Goal: Information Seeking & Learning: Learn about a topic

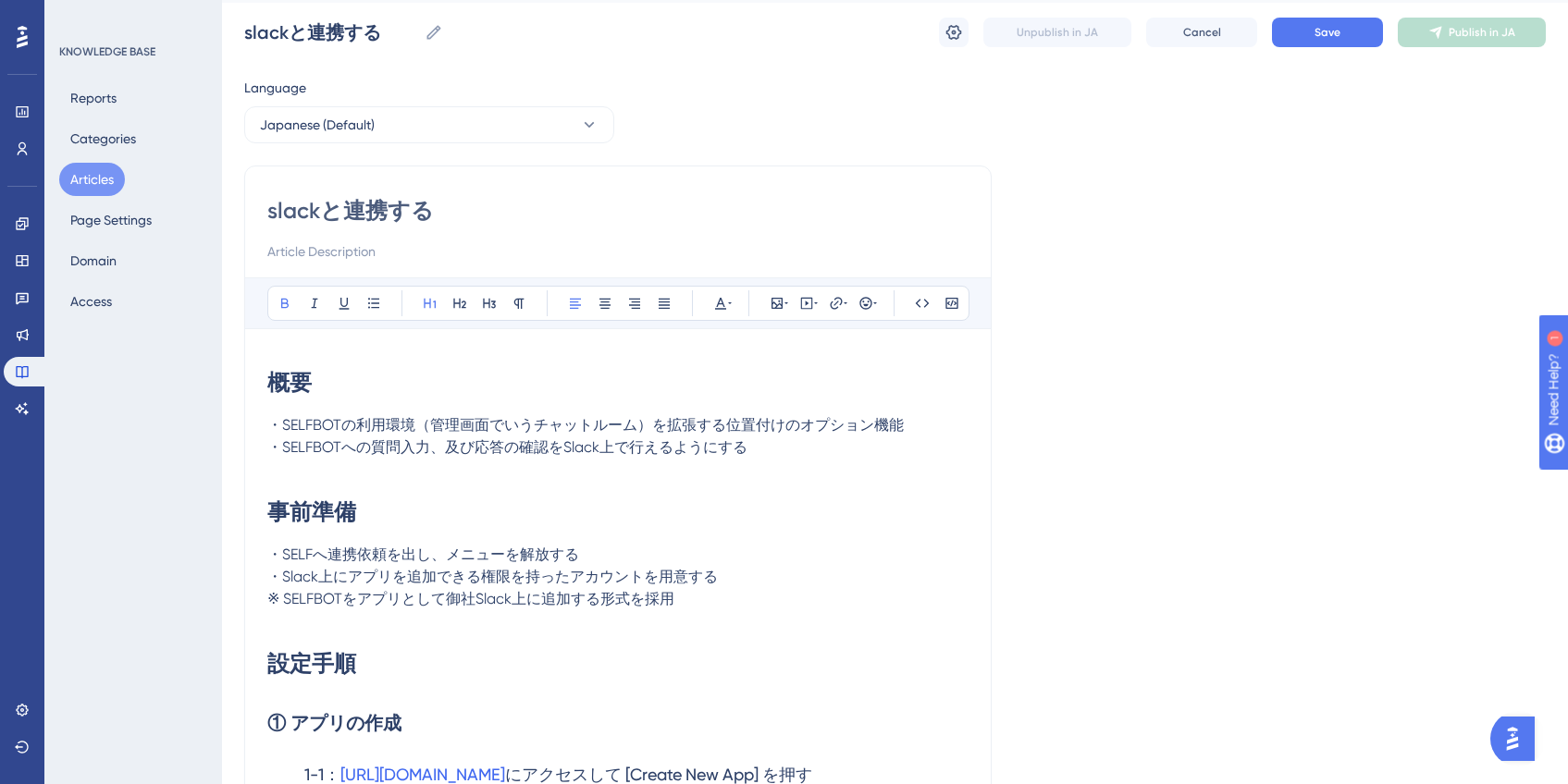
scroll to position [50, 0]
drag, startPoint x: 446, startPoint y: 598, endPoint x: 480, endPoint y: 598, distance: 34.0
click at [480, 598] on span "※ SELFBOTをアプリとして御社Slack上に追加する形式を採用" at bounding box center [470, 598] width 407 height 18
click at [879, 540] on h1 "事前準備" at bounding box center [618, 511] width 702 height 63
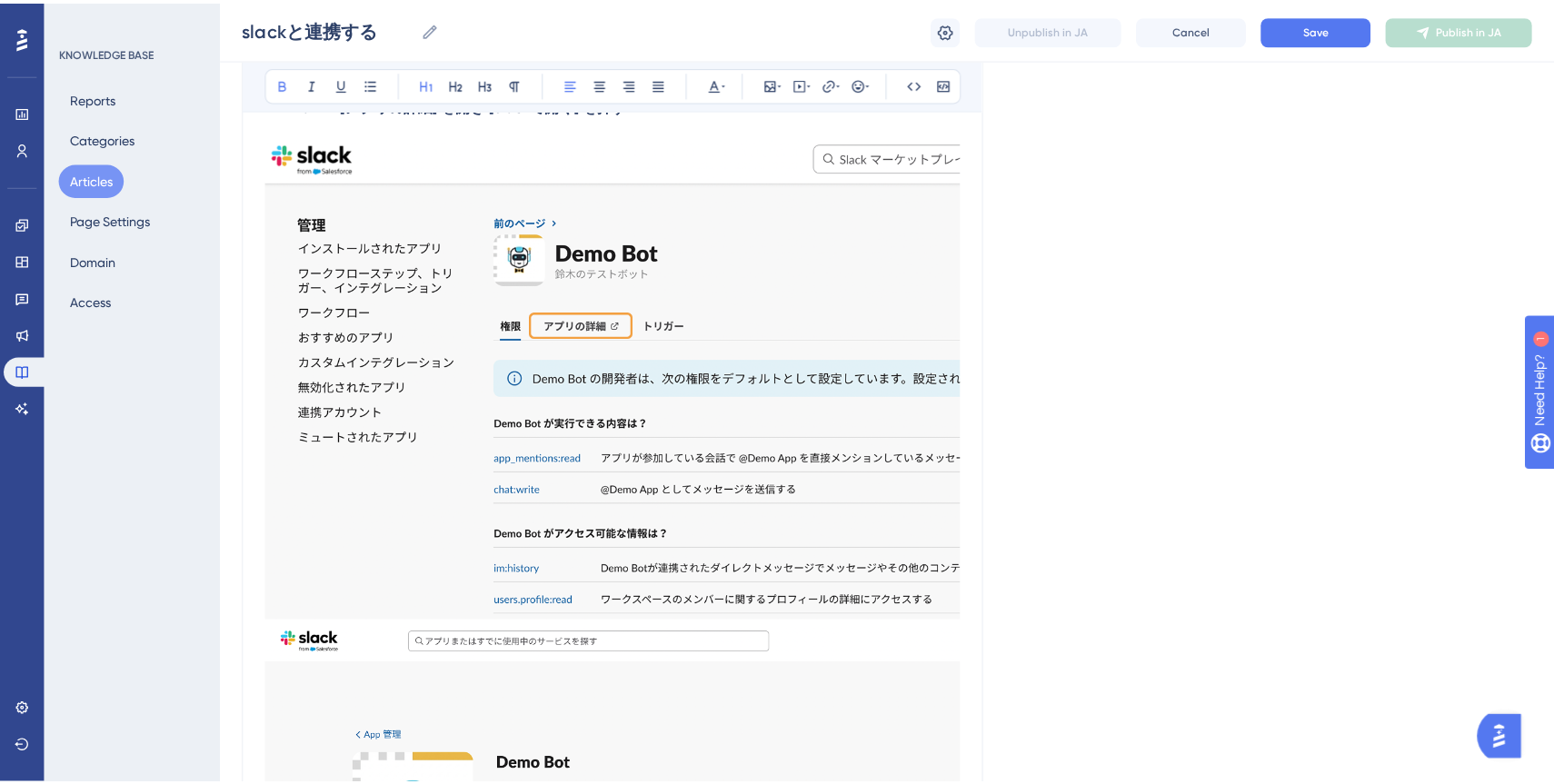
scroll to position [16289, 0]
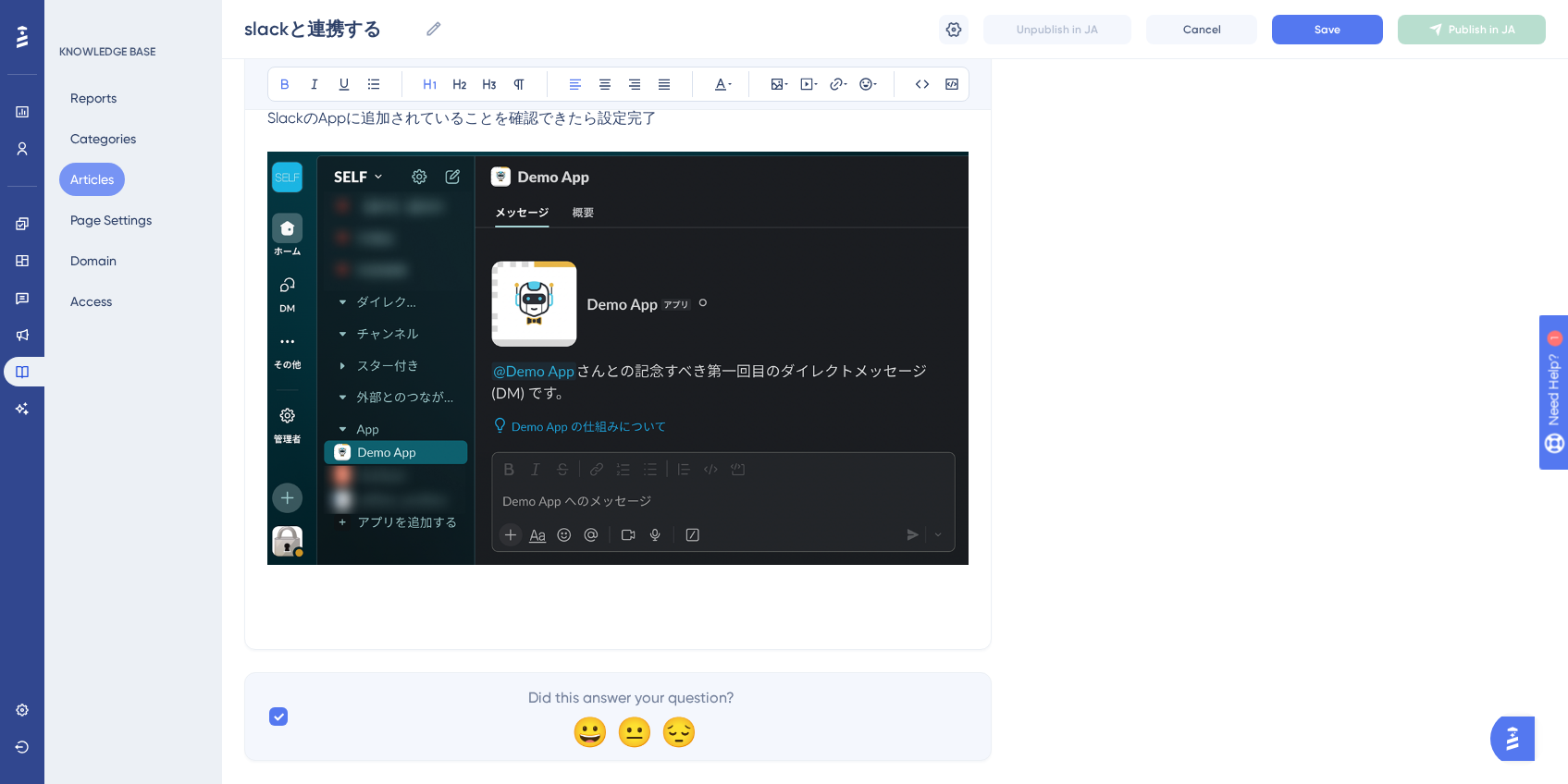
click at [102, 183] on button "Articles" at bounding box center [92, 179] width 66 height 33
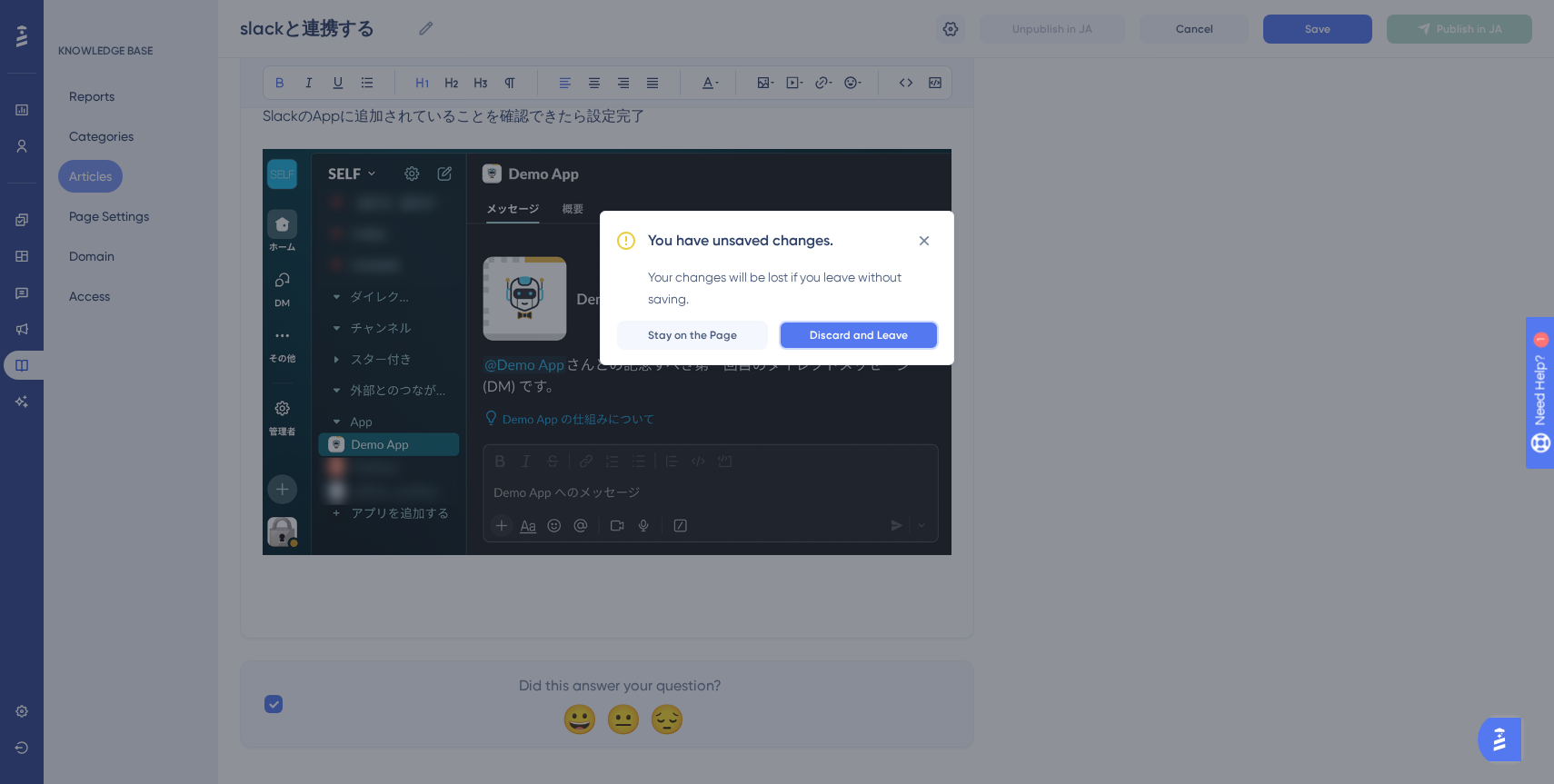
click at [861, 332] on span "Discard and Leave" at bounding box center [859, 335] width 98 height 15
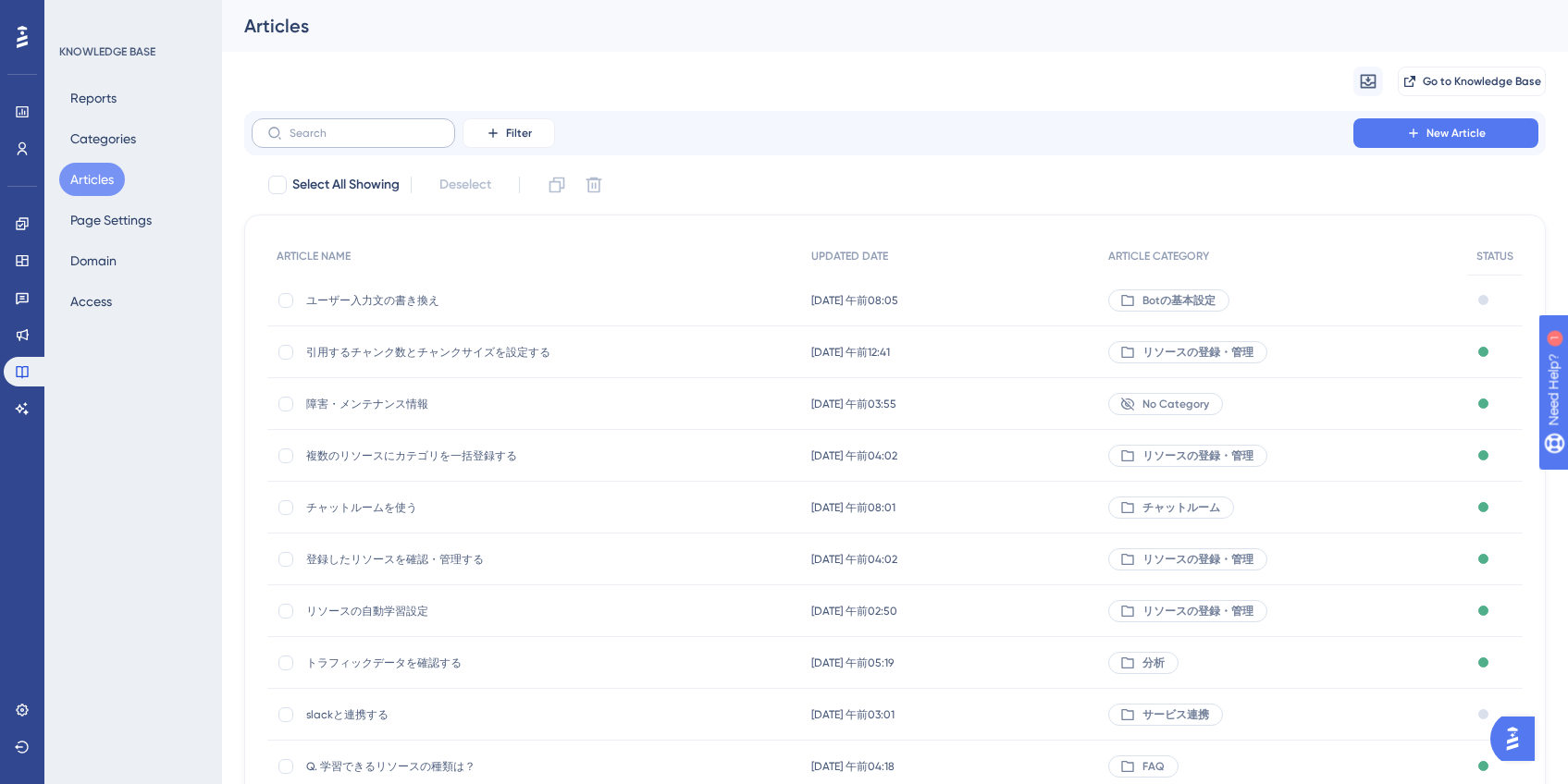
click at [382, 141] on label at bounding box center [353, 133] width 204 height 30
click at [382, 140] on input "text" at bounding box center [365, 133] width 150 height 13
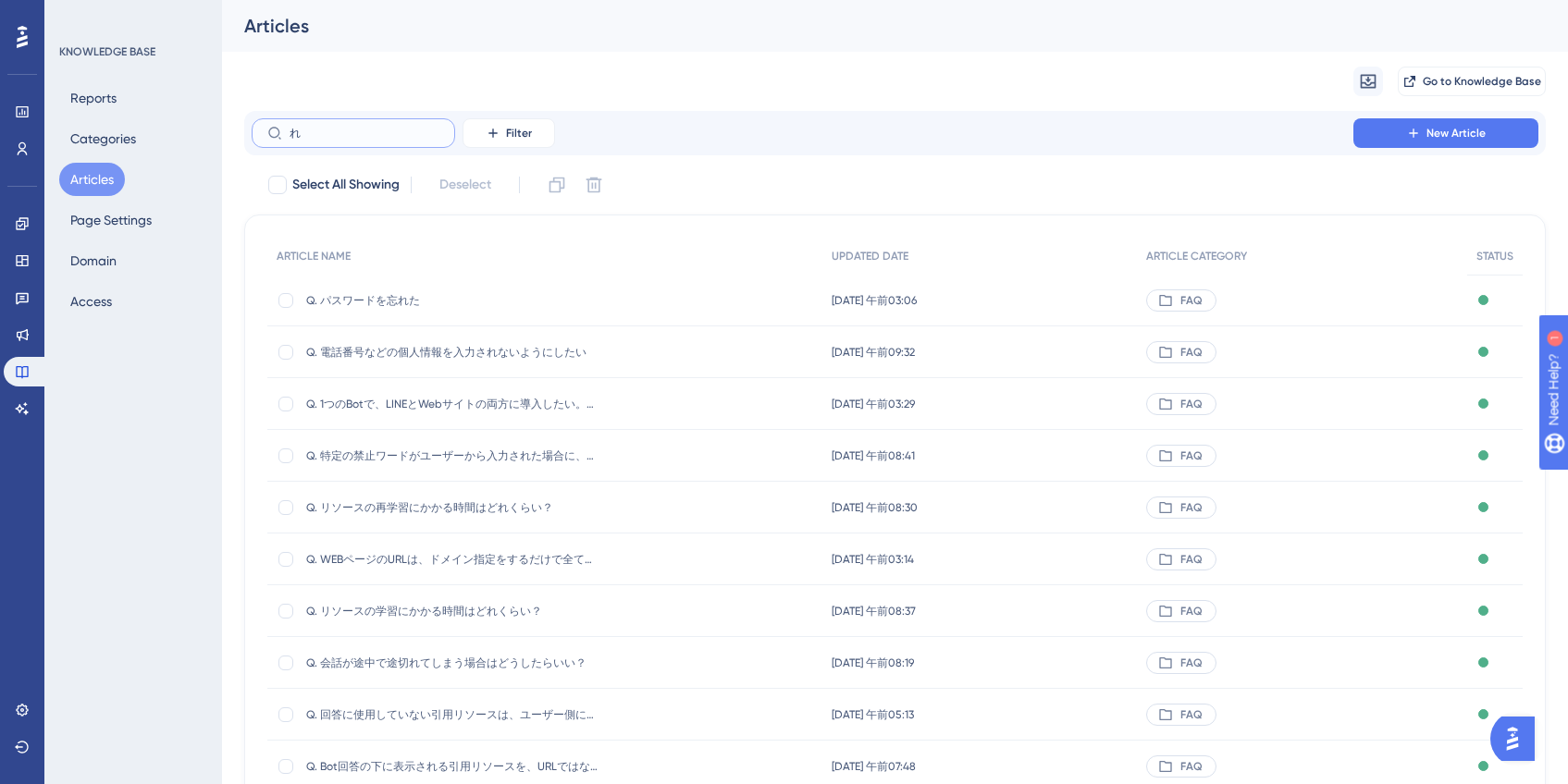
type input "れn"
checkbox input "true"
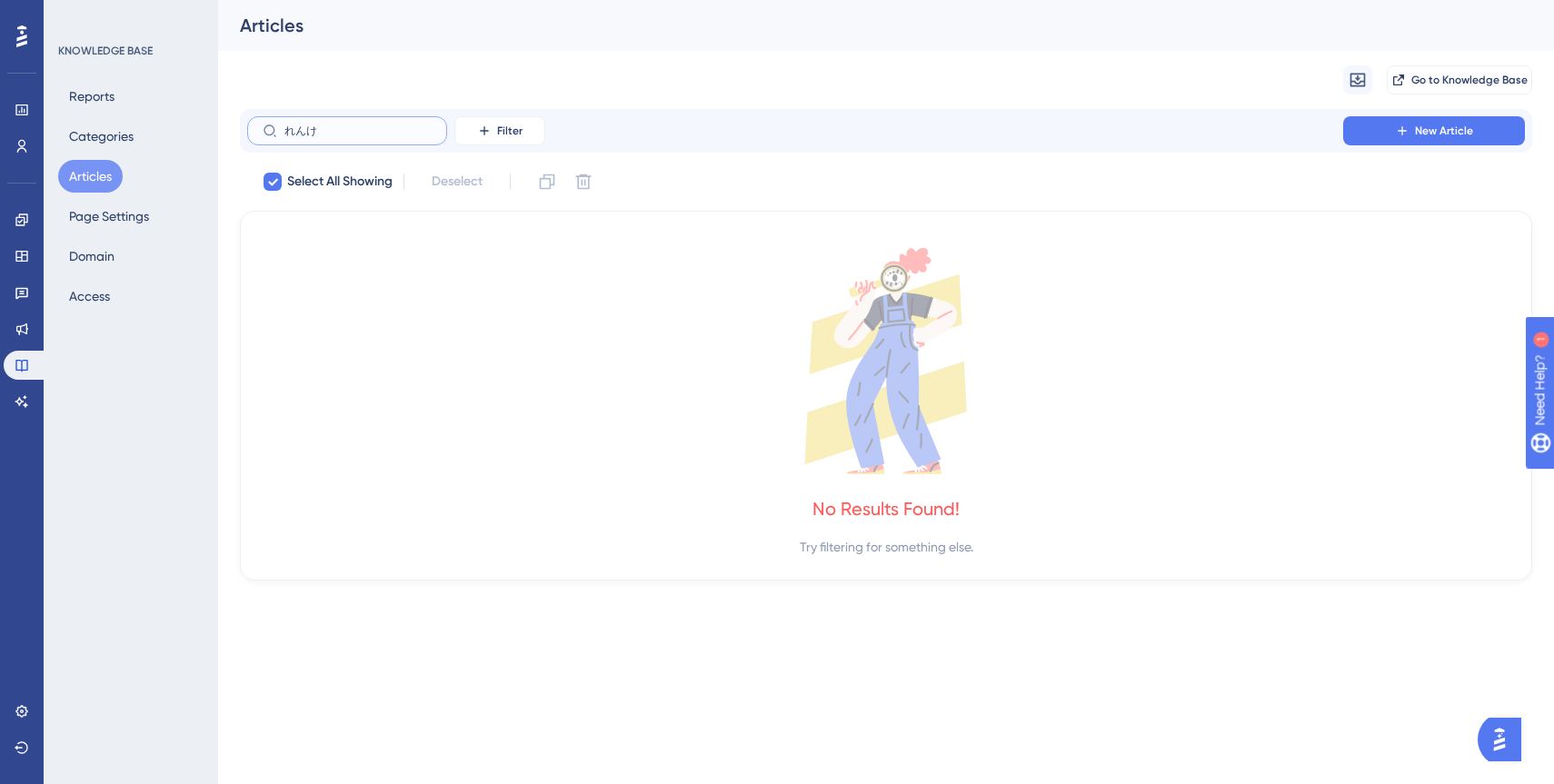
type input "連携"
checkbox input "false"
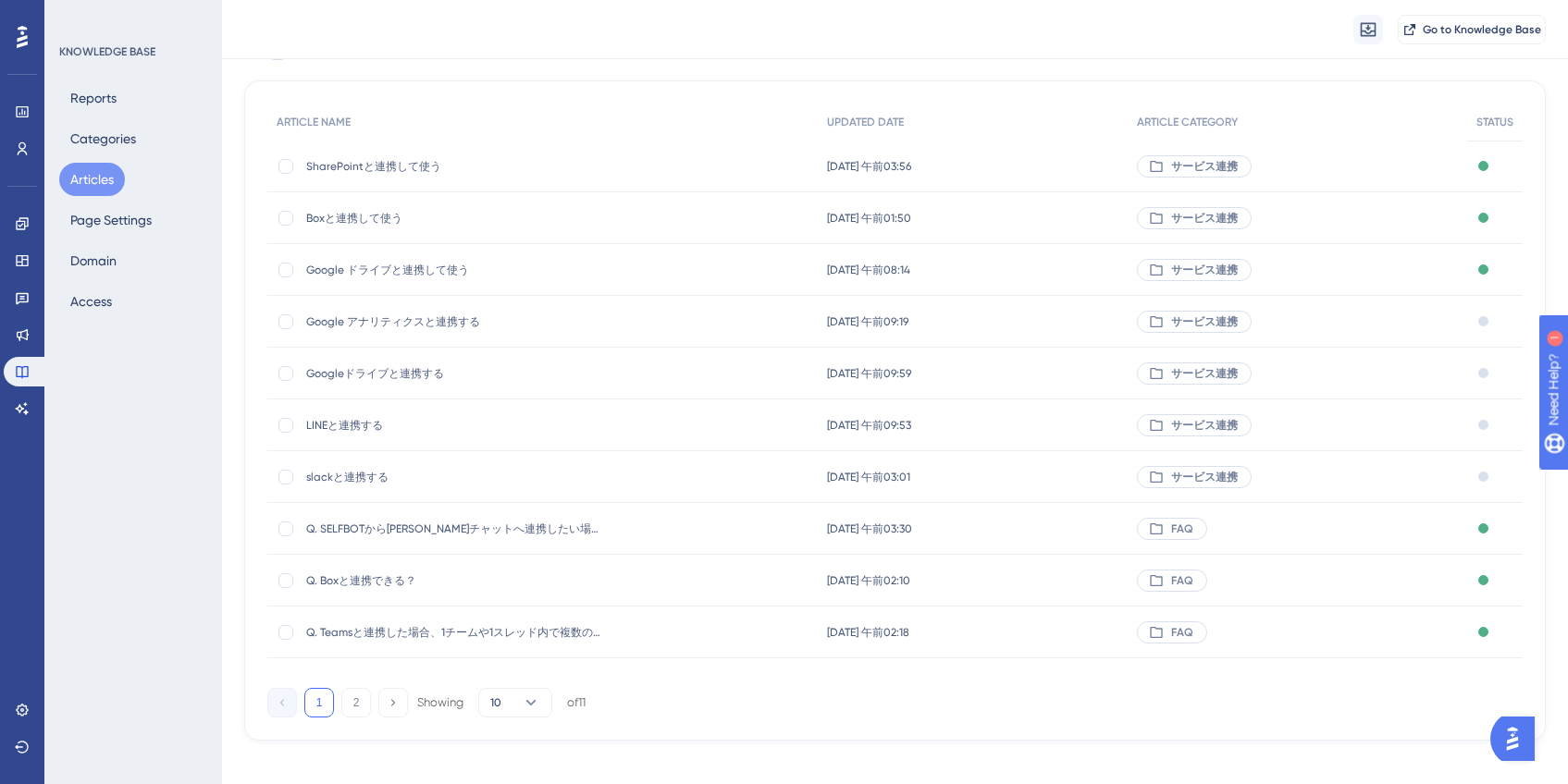
scroll to position [158, 0]
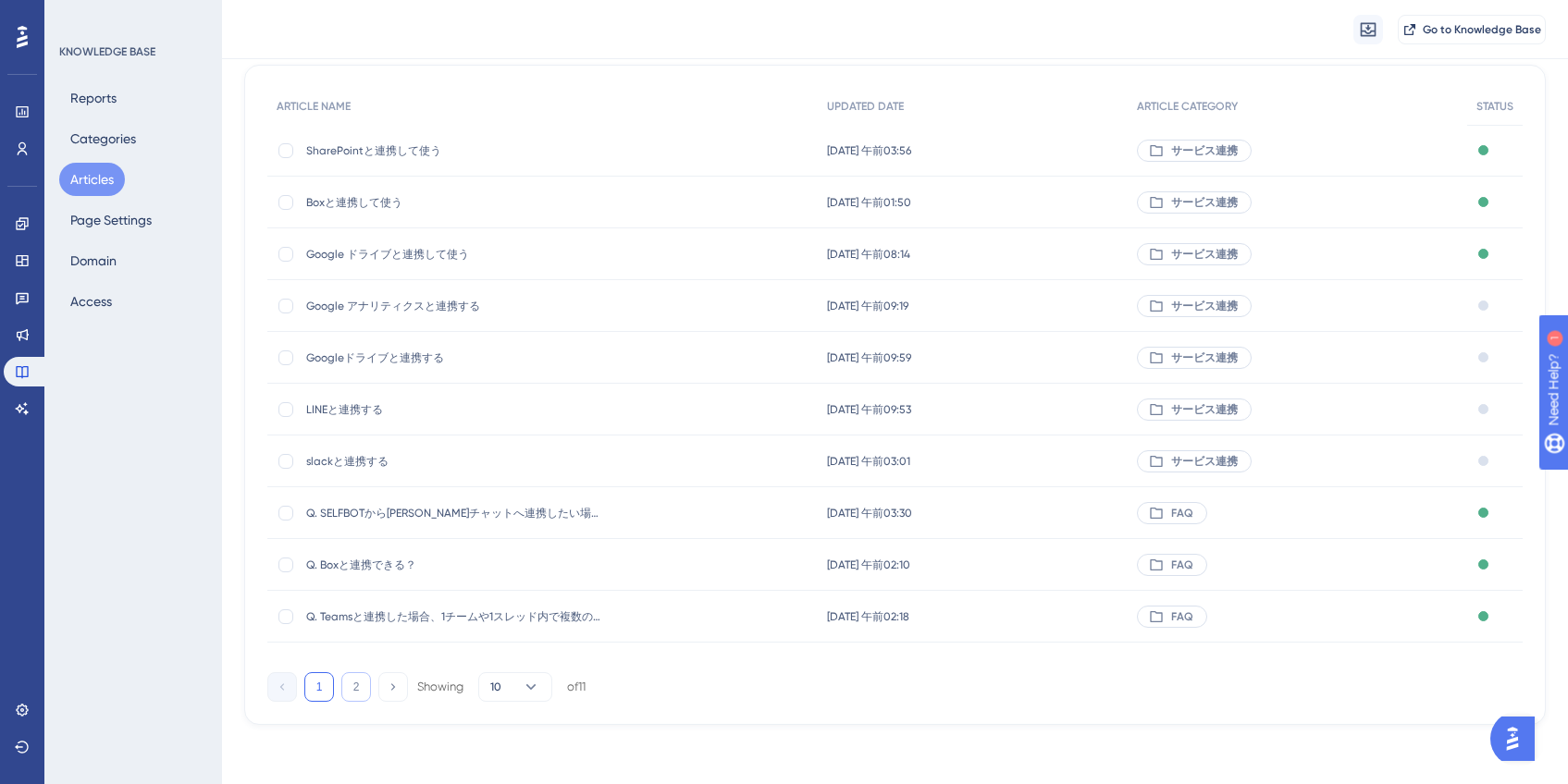
type input "連携"
click at [367, 691] on button "2" at bounding box center [356, 687] width 30 height 30
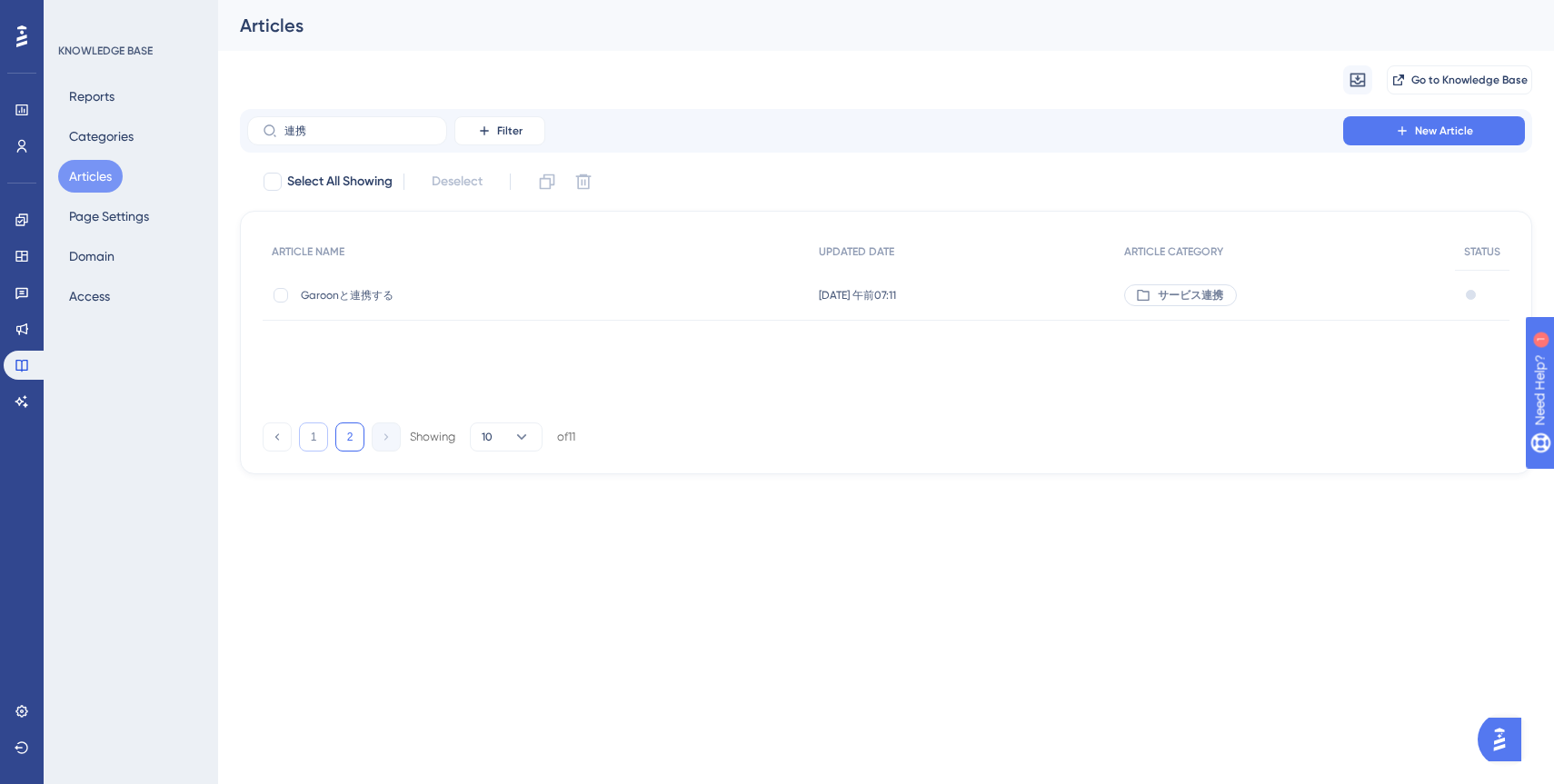
click at [325, 442] on button "1" at bounding box center [314, 437] width 29 height 29
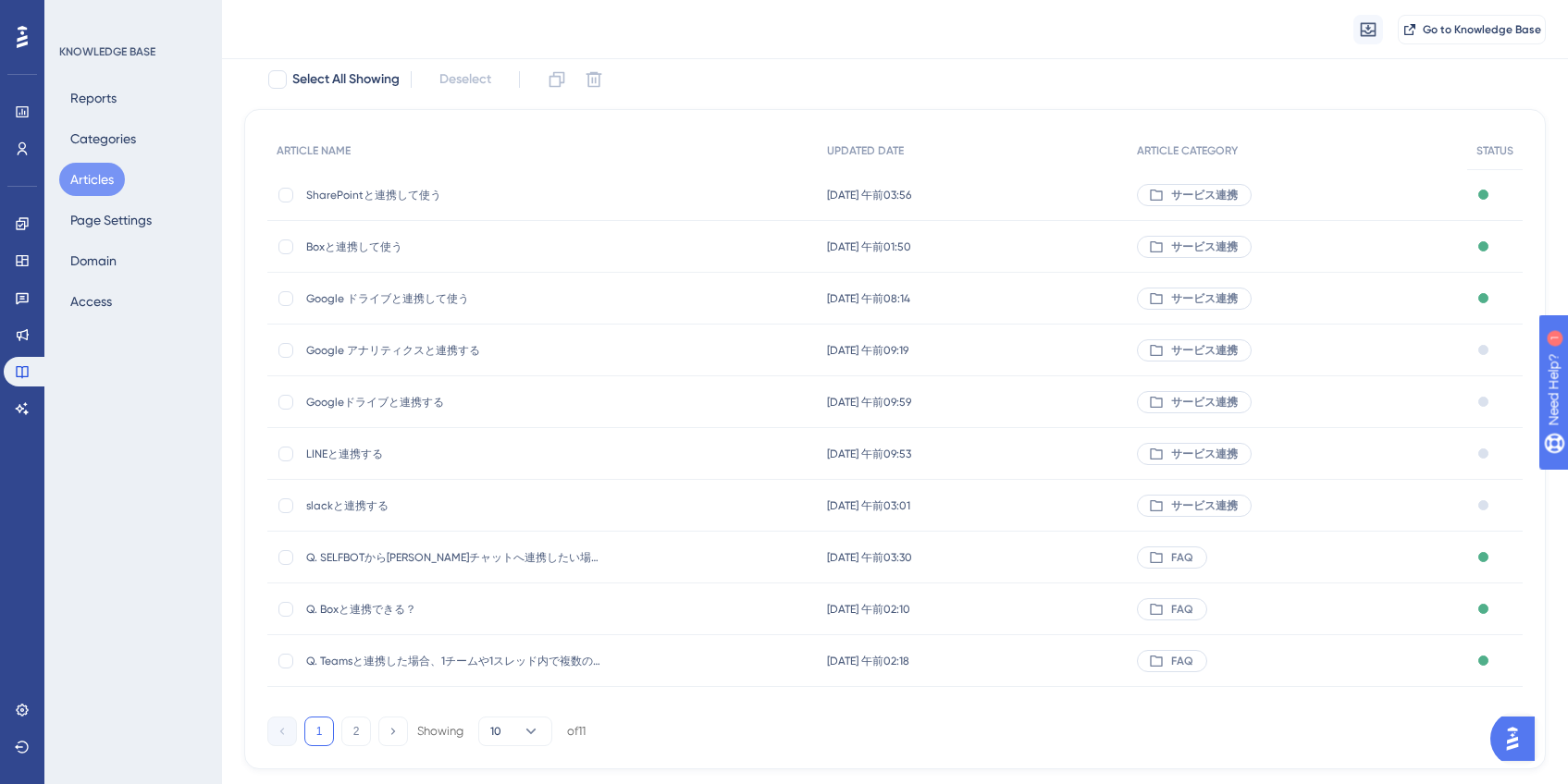
scroll to position [113, 0]
